Goal: Check status: Check status

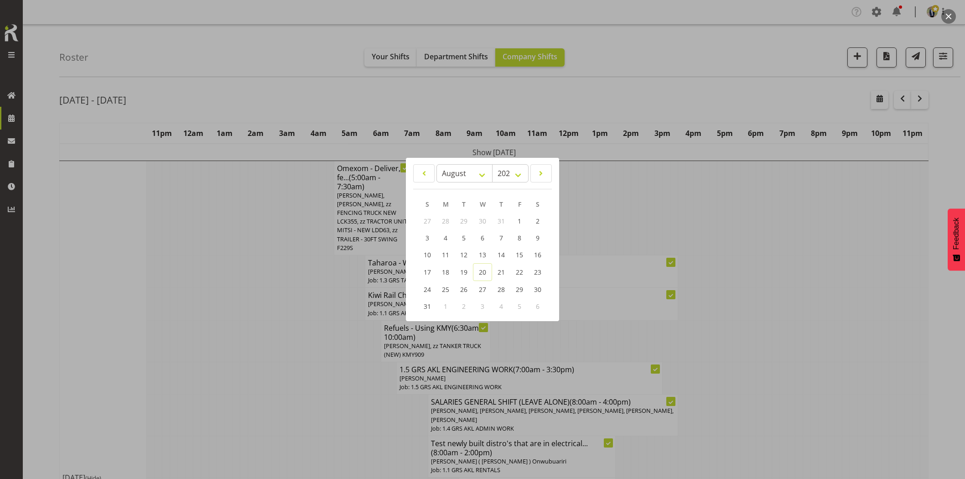
select select "7"
select select "2025"
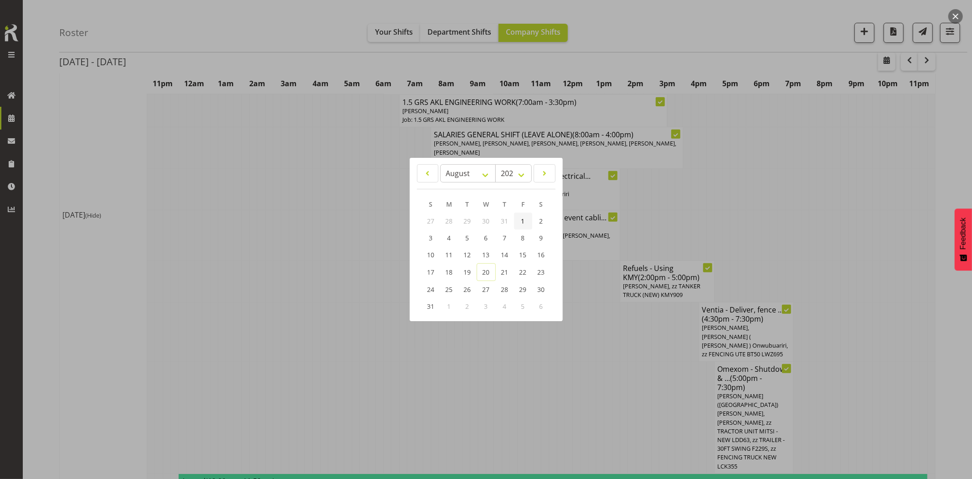
scroll to position [258, 0]
click at [424, 173] on span at bounding box center [428, 173] width 10 height 11
select select "6"
click at [504, 288] on span "31" at bounding box center [504, 288] width 7 height 9
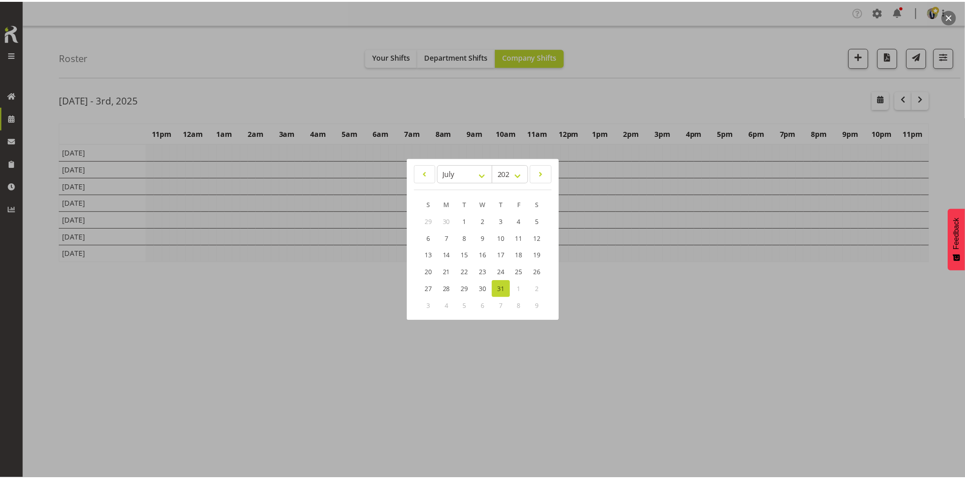
scroll to position [0, 0]
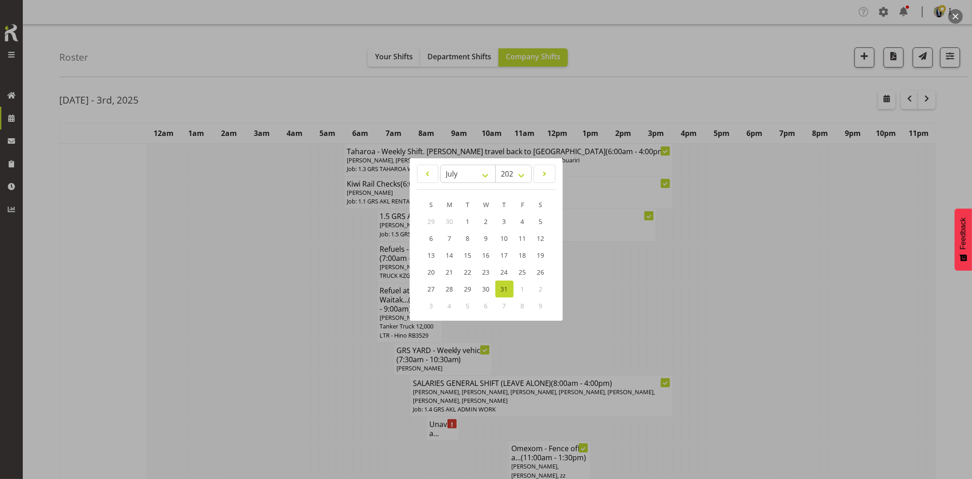
click at [365, 347] on div at bounding box center [486, 239] width 972 height 479
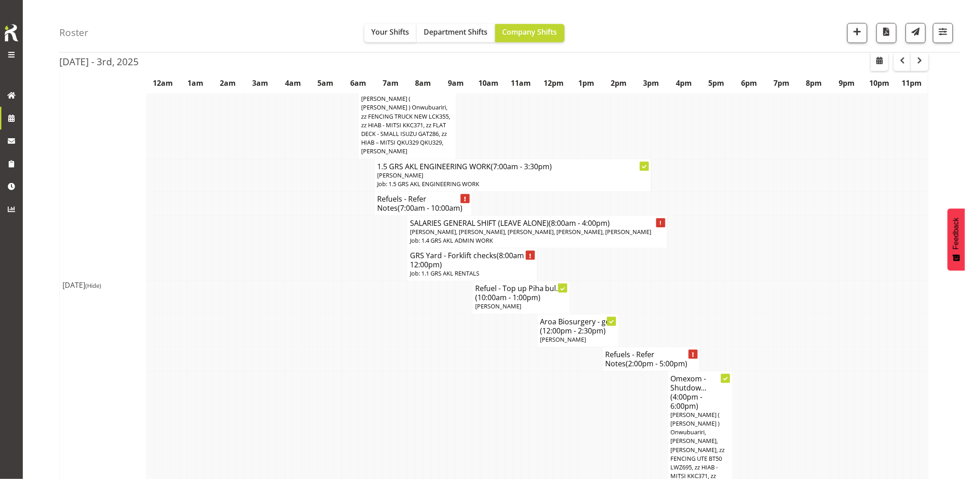
scroll to position [2228, 0]
click at [397, 372] on td at bounding box center [395, 437] width 8 height 130
click at [860, 372] on td at bounding box center [859, 437] width 8 height 130
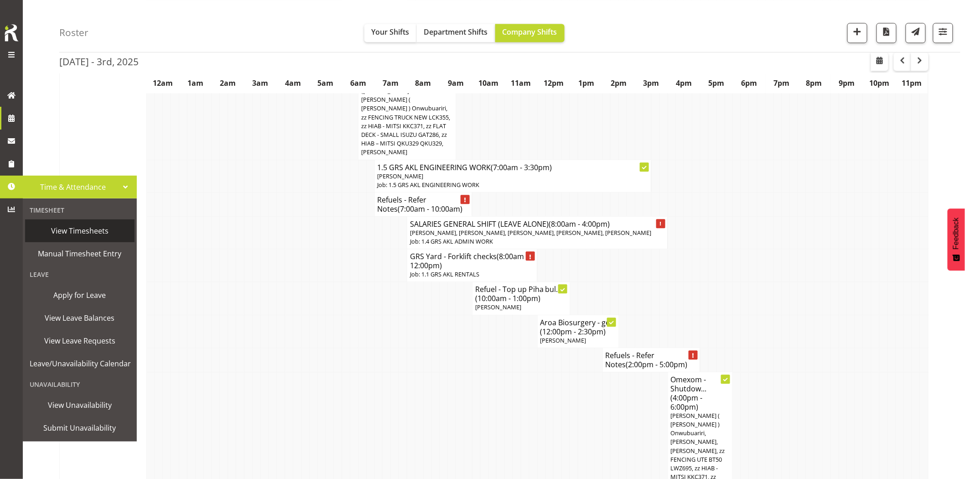
click at [89, 230] on span "View Timesheets" at bounding box center [80, 231] width 100 height 14
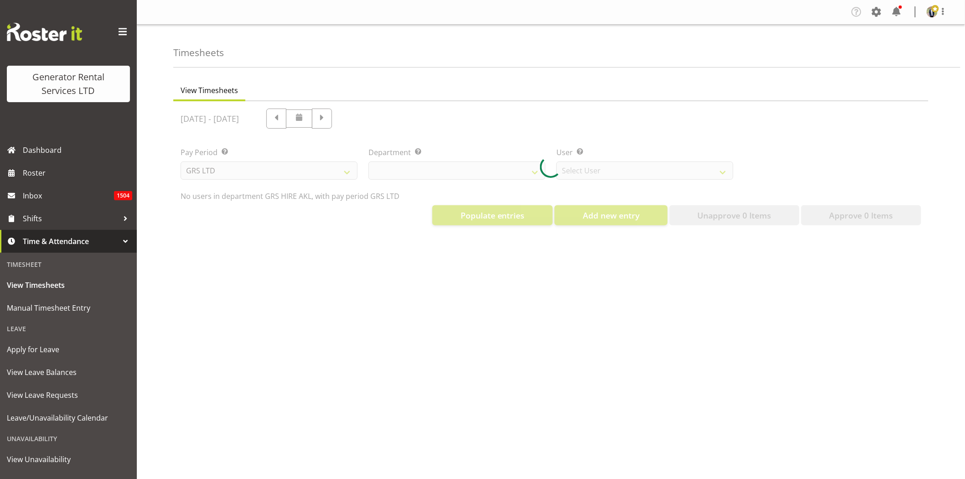
select select "20"
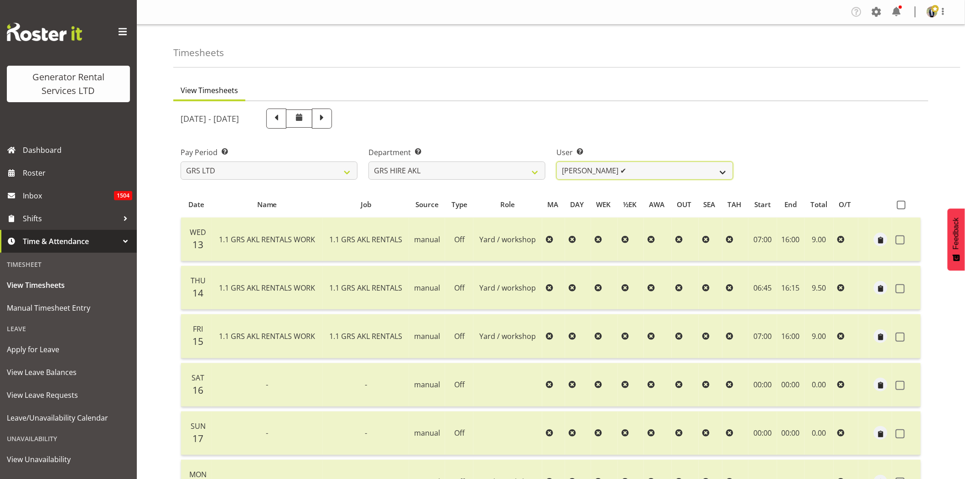
click at [654, 171] on select "[PERSON_NAME] ✔ [PERSON_NAME] ([GEOGRAPHIC_DATA]) [PERSON_NAME] ✔ [PERSON_NAME]…" at bounding box center [644, 170] width 177 height 18
select select "159"
click at [556, 161] on select "[PERSON_NAME] ✔ [PERSON_NAME] ([GEOGRAPHIC_DATA]) [PERSON_NAME] ✔ [PERSON_NAME]…" at bounding box center [644, 170] width 177 height 18
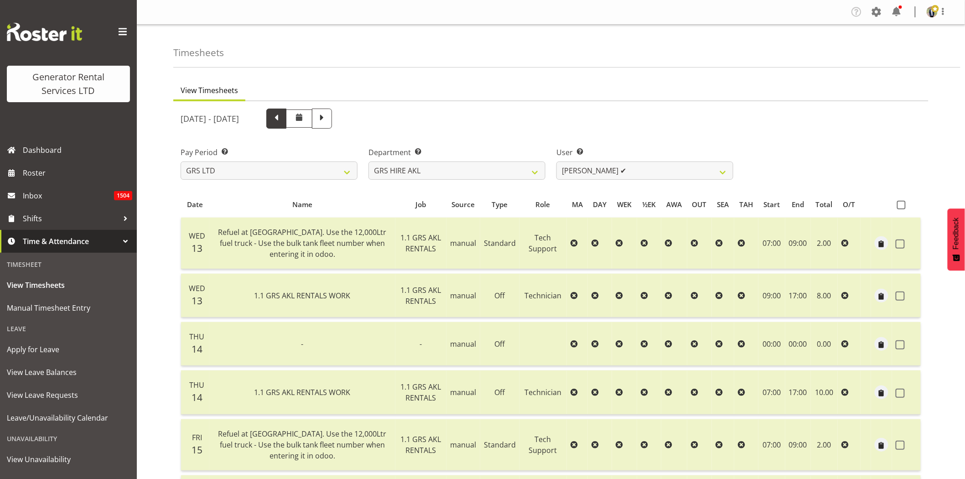
click at [282, 121] on span at bounding box center [276, 118] width 12 height 12
select select
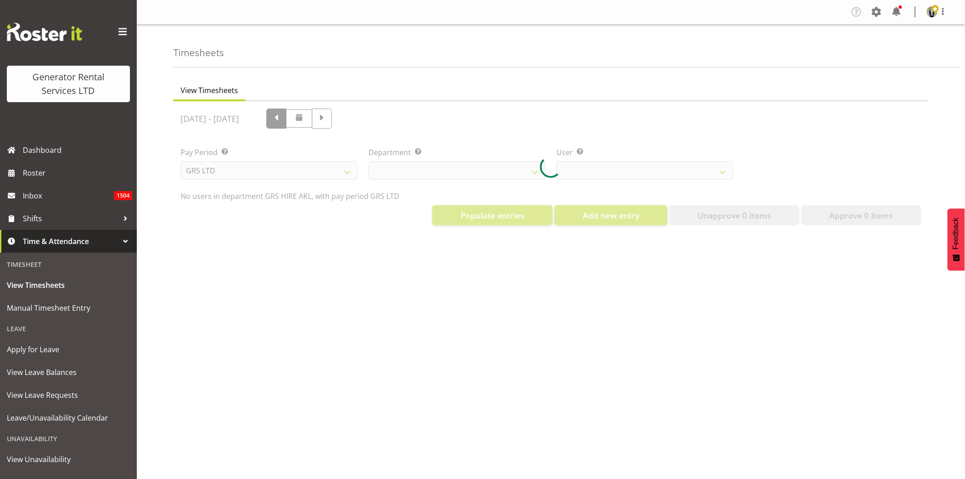
click at [335, 121] on div at bounding box center [550, 166] width 755 height 131
select select "20"
select select "159"
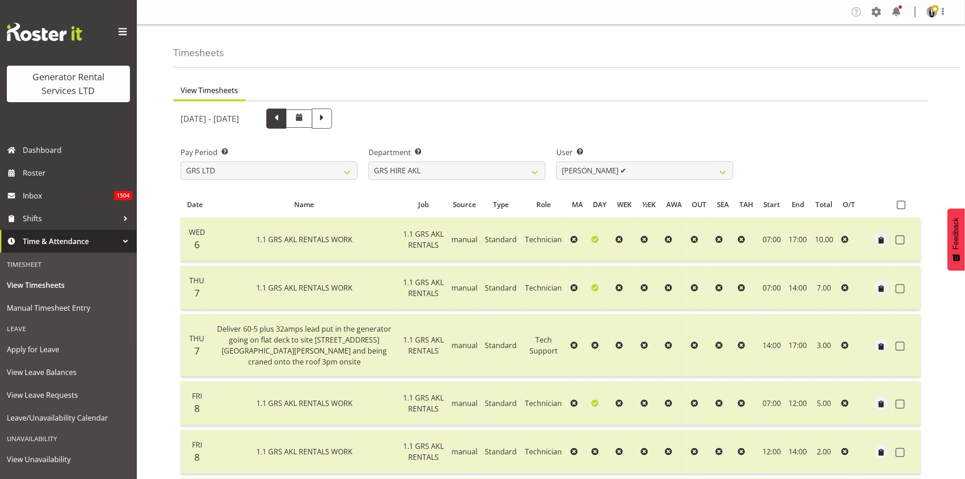
click at [282, 121] on span at bounding box center [276, 118] width 12 height 12
select select
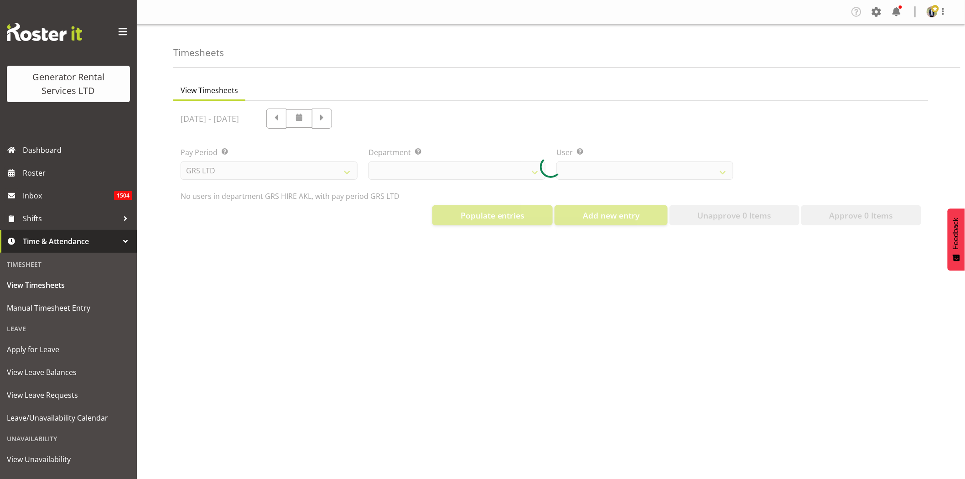
select select "20"
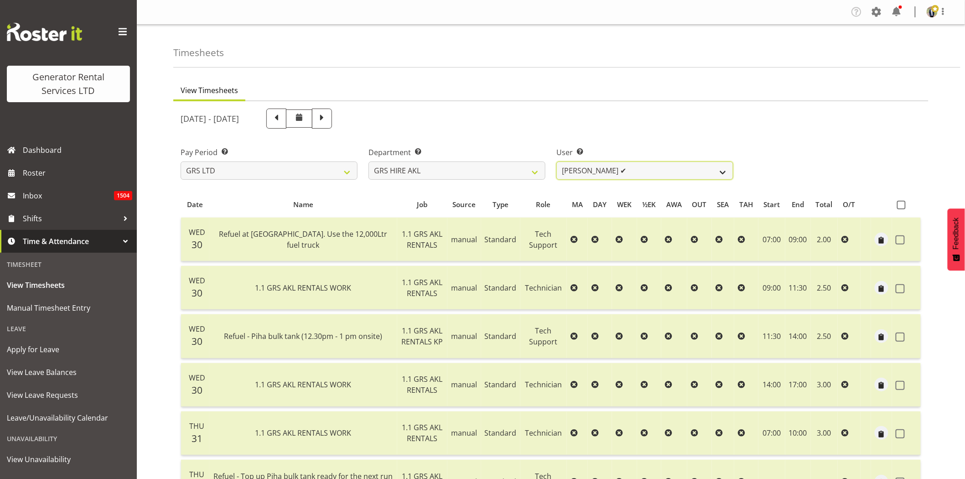
click at [628, 172] on select "[PERSON_NAME] ✔ [PERSON_NAME] ([GEOGRAPHIC_DATA]) [PERSON_NAME] ✔ [PERSON_NAME]…" at bounding box center [644, 170] width 177 height 18
select select "192"
click at [556, 161] on select "[PERSON_NAME] ✔ [PERSON_NAME] ([GEOGRAPHIC_DATA]) [PERSON_NAME] ✔ [PERSON_NAME]…" at bounding box center [644, 170] width 177 height 18
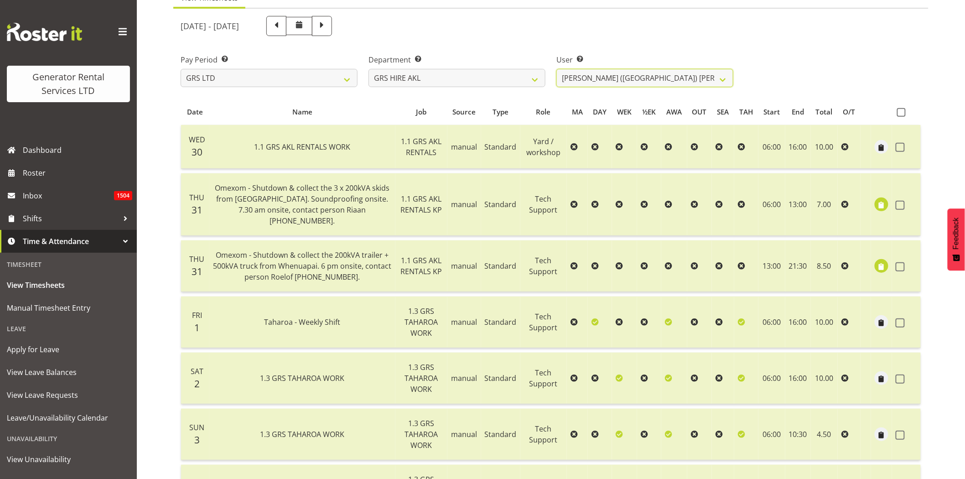
scroll to position [1, 0]
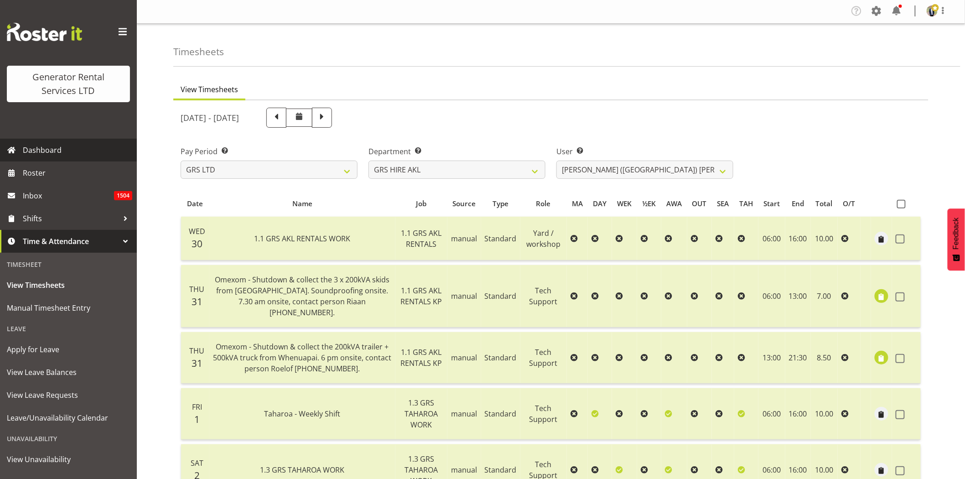
click at [47, 150] on span "Dashboard" at bounding box center [77, 150] width 109 height 14
click at [36, 170] on span "Roster" at bounding box center [77, 173] width 109 height 14
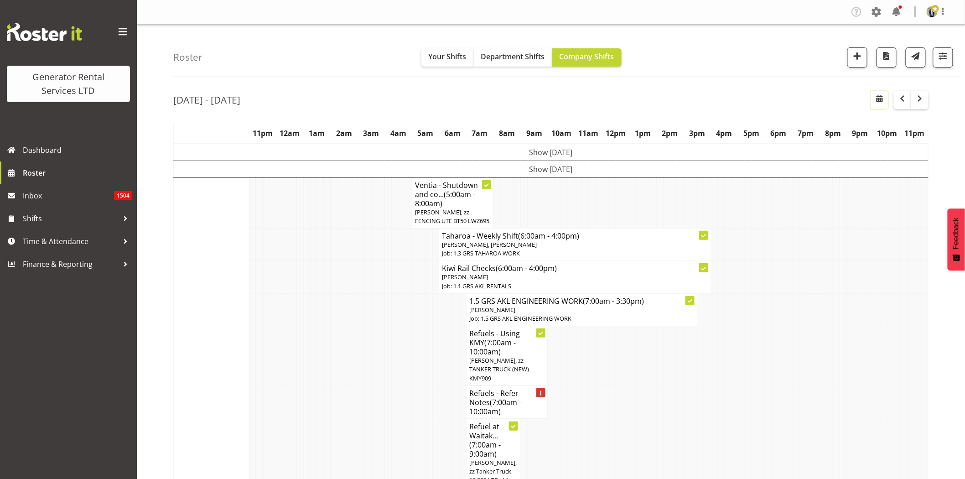
click at [880, 96] on span "button" at bounding box center [879, 98] width 11 height 11
select select "7"
select select "2025"
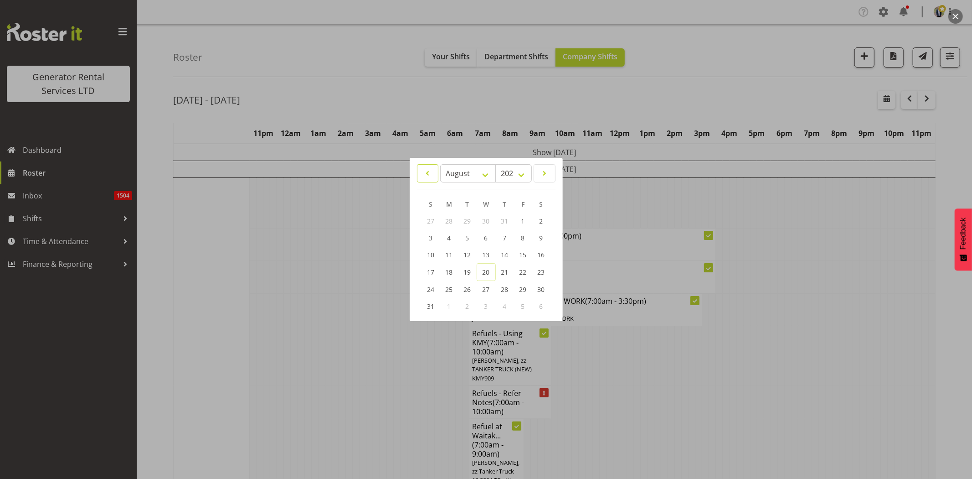
click at [435, 174] on link at bounding box center [427, 173] width 21 height 18
select select "6"
click at [503, 290] on span "31" at bounding box center [504, 288] width 7 height 9
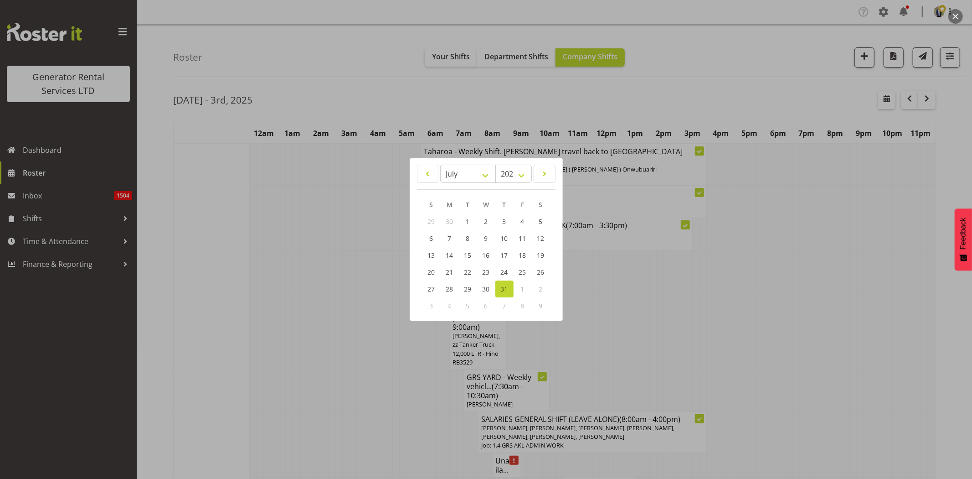
click at [279, 59] on div at bounding box center [486, 239] width 972 height 479
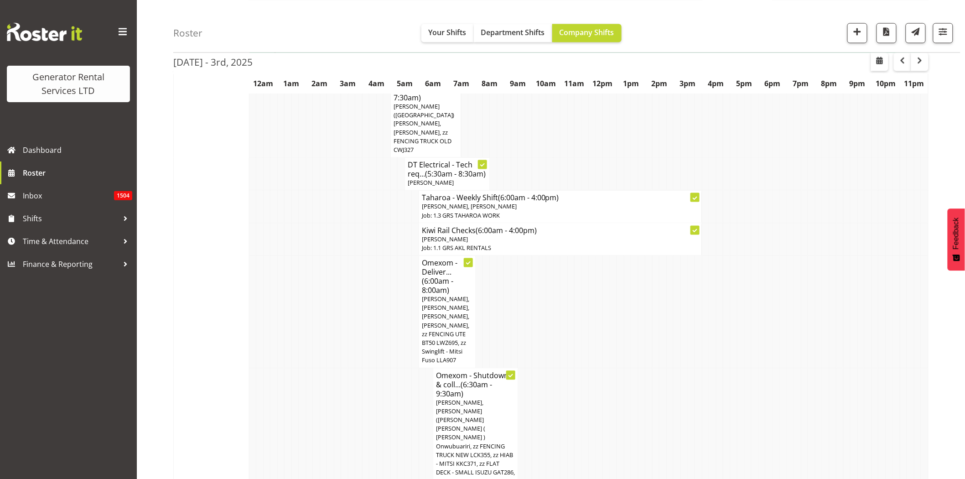
scroll to position [1975, 0]
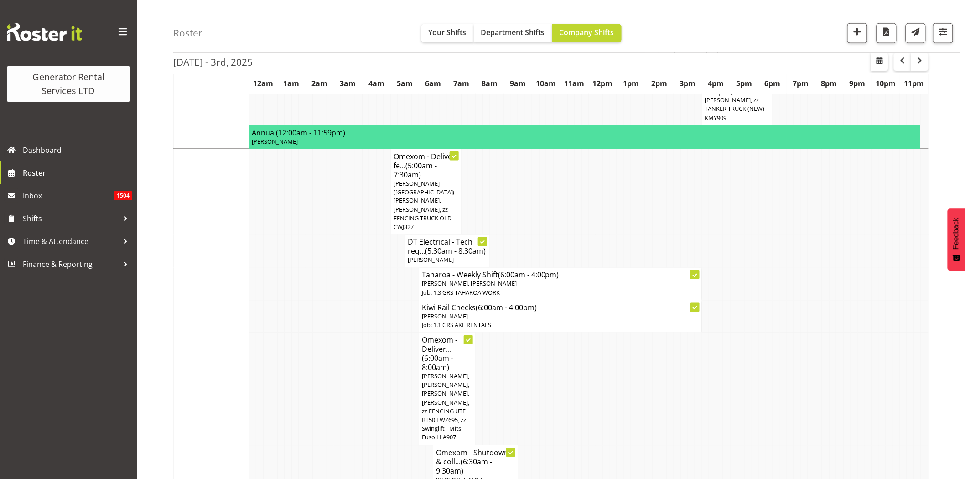
click at [342, 268] on td at bounding box center [344, 284] width 7 height 32
